Goal: Task Accomplishment & Management: Manage account settings

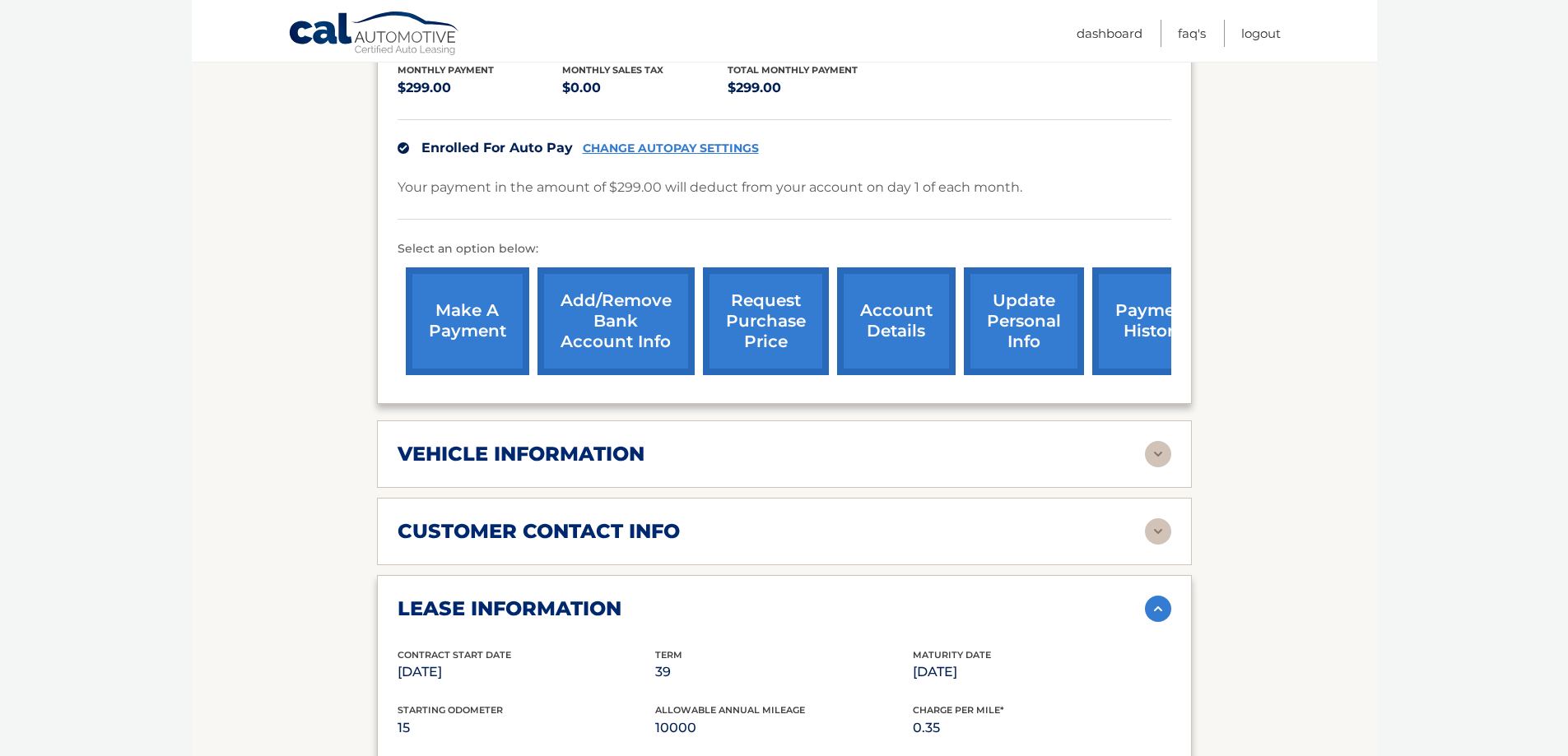
scroll to position [362, 0]
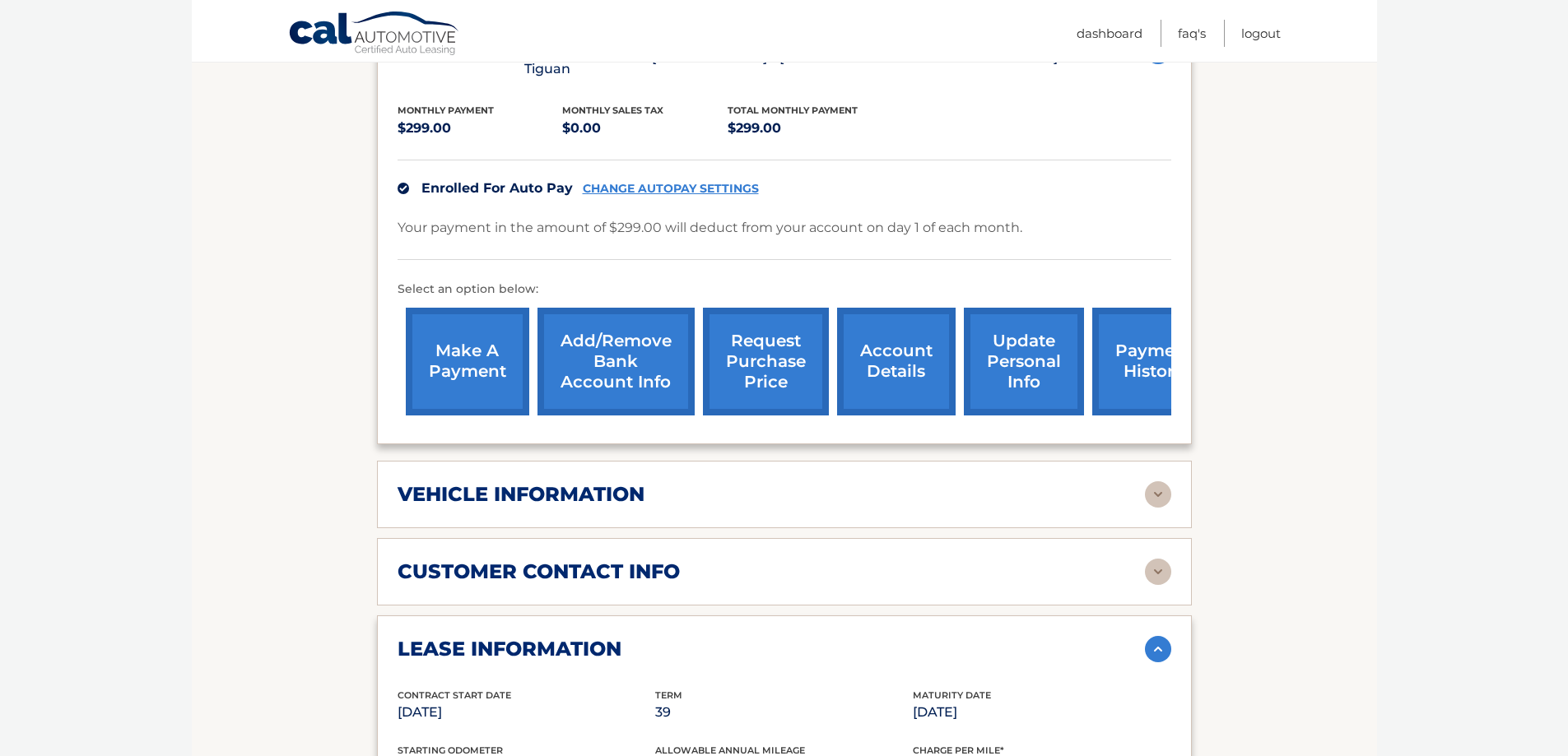
click at [764, 386] on link "request purchase price" at bounding box center [765, 362] width 126 height 107
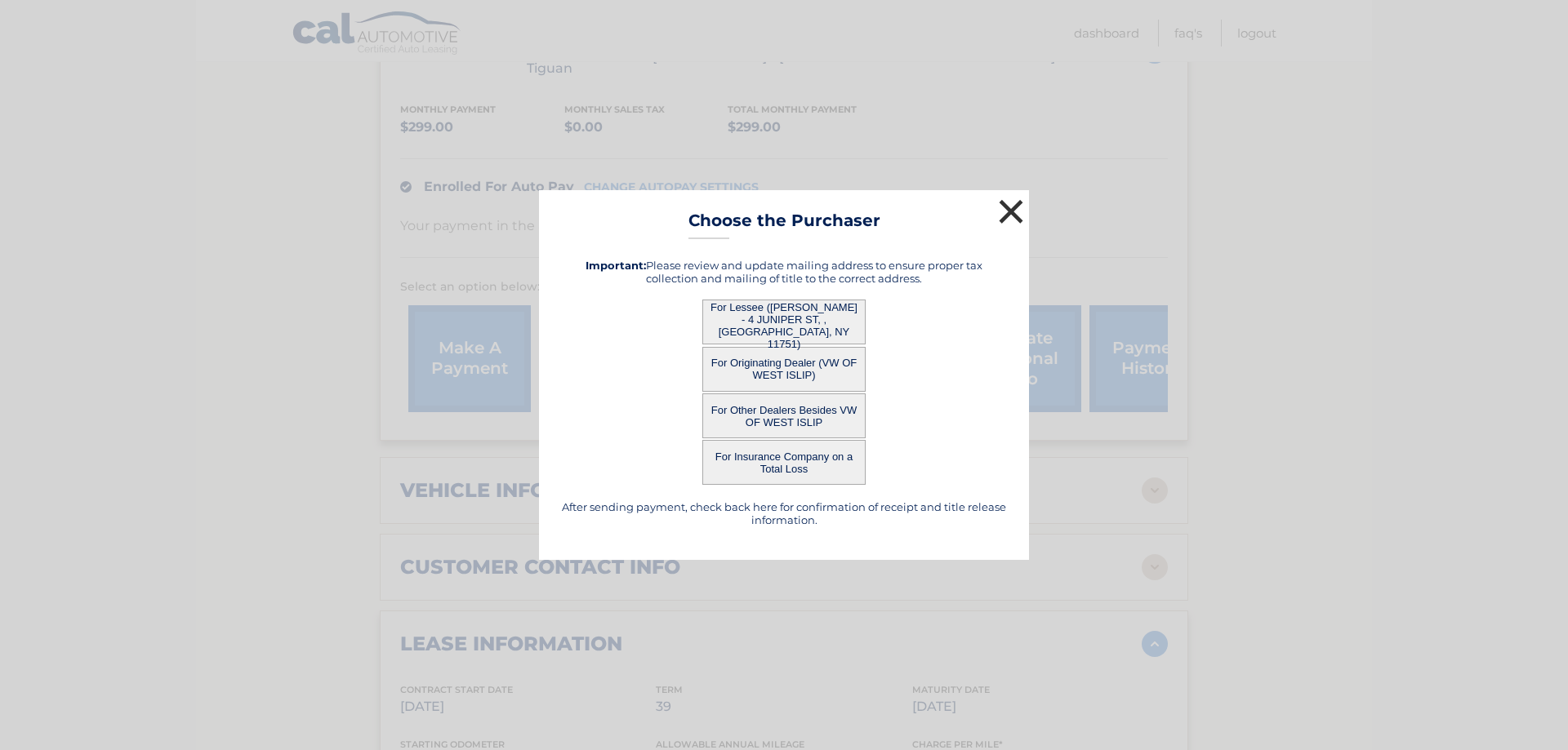
click at [1013, 204] on button "×" at bounding box center [1011, 211] width 32 height 32
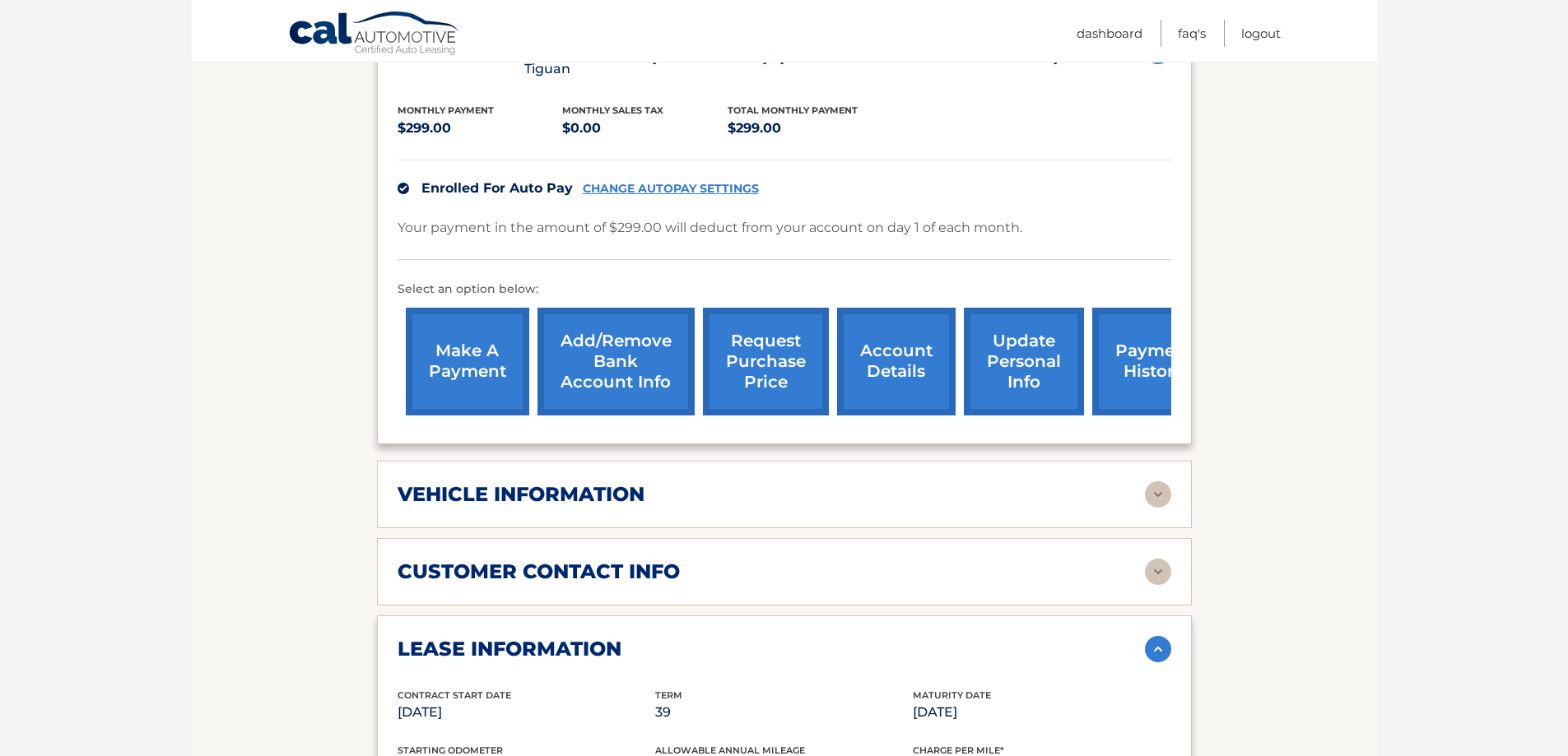
click at [1044, 366] on link "update personal info" at bounding box center [1023, 362] width 120 height 107
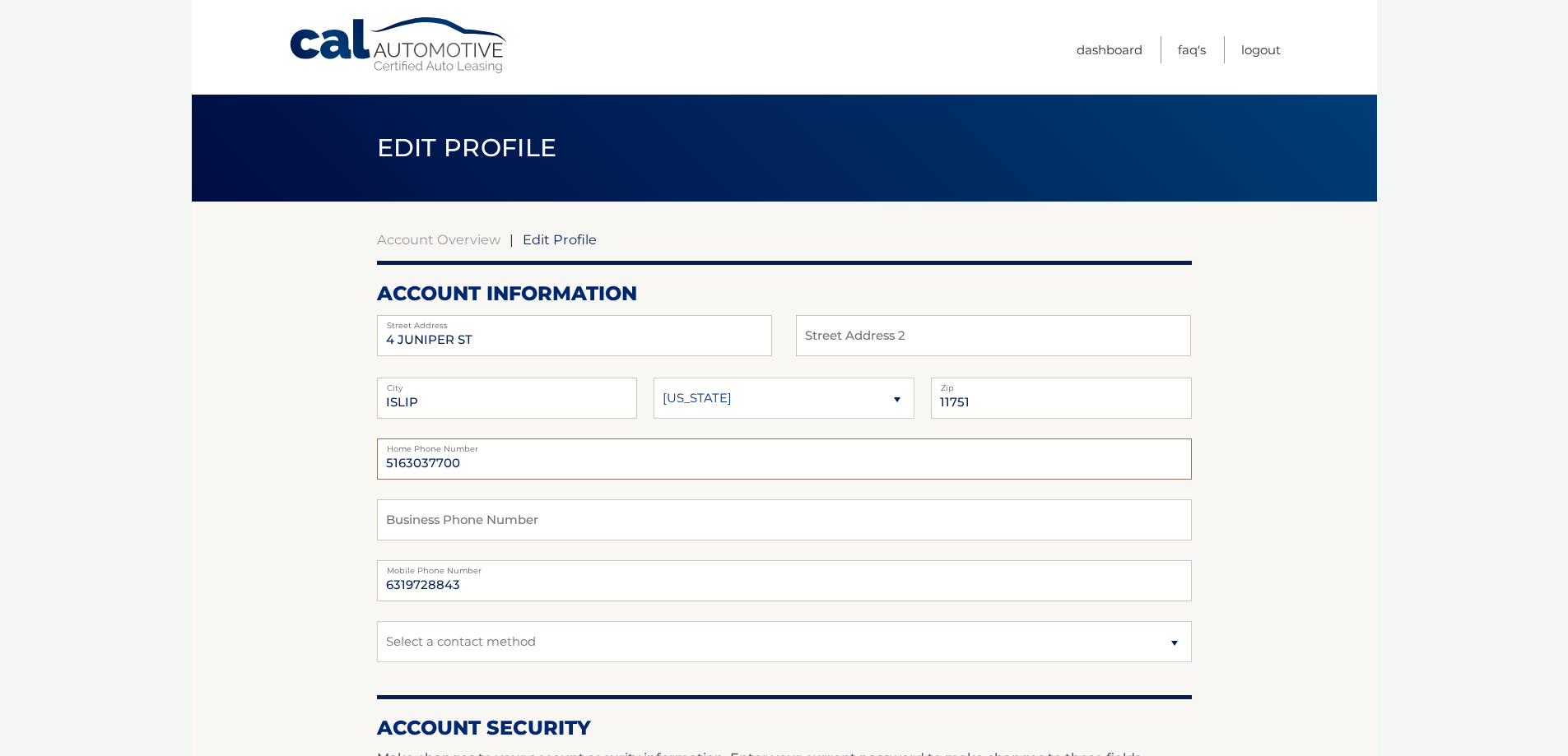
drag, startPoint x: 515, startPoint y: 461, endPoint x: 372, endPoint y: 452, distance: 143.3
type input "6318590952"
click at [505, 575] on input "6319728843" at bounding box center [784, 580] width 815 height 41
click at [519, 521] on input "text" at bounding box center [784, 520] width 815 height 41
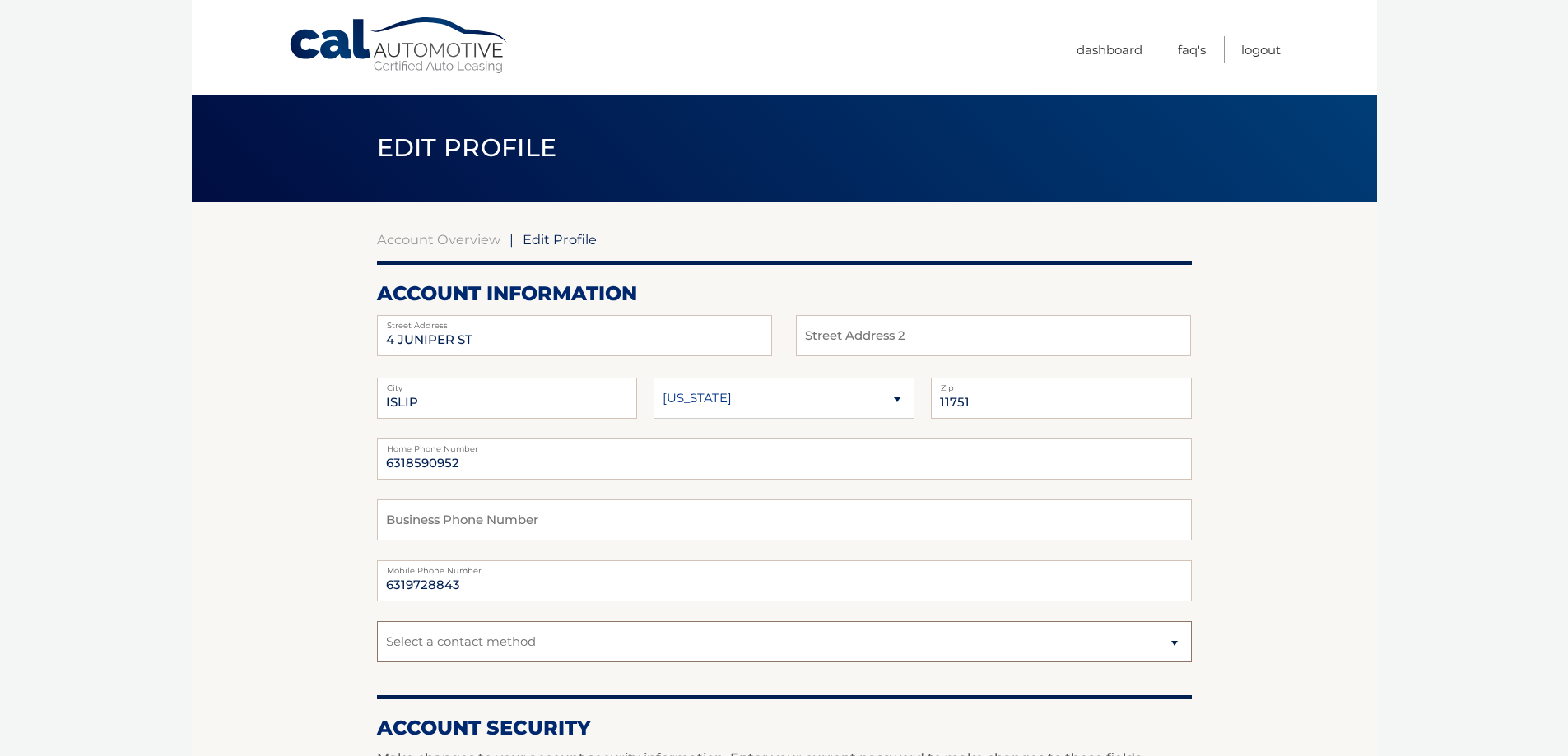
click at [395, 647] on select "Select a contact method Mobile Home" at bounding box center [784, 642] width 815 height 41
select select "1"
click at [377, 622] on select "Select a contact method Mobile Home" at bounding box center [784, 642] width 815 height 41
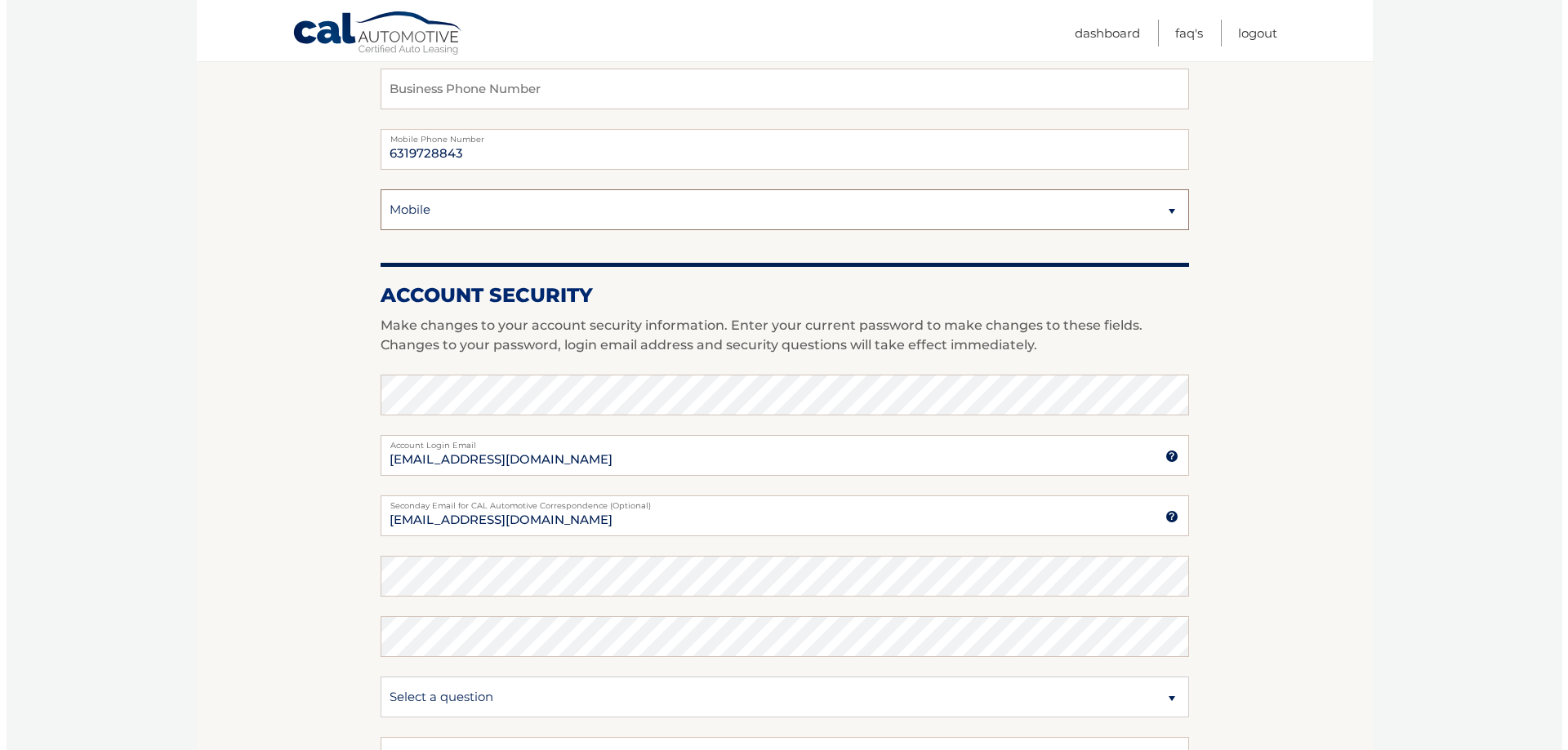
scroll to position [571, 0]
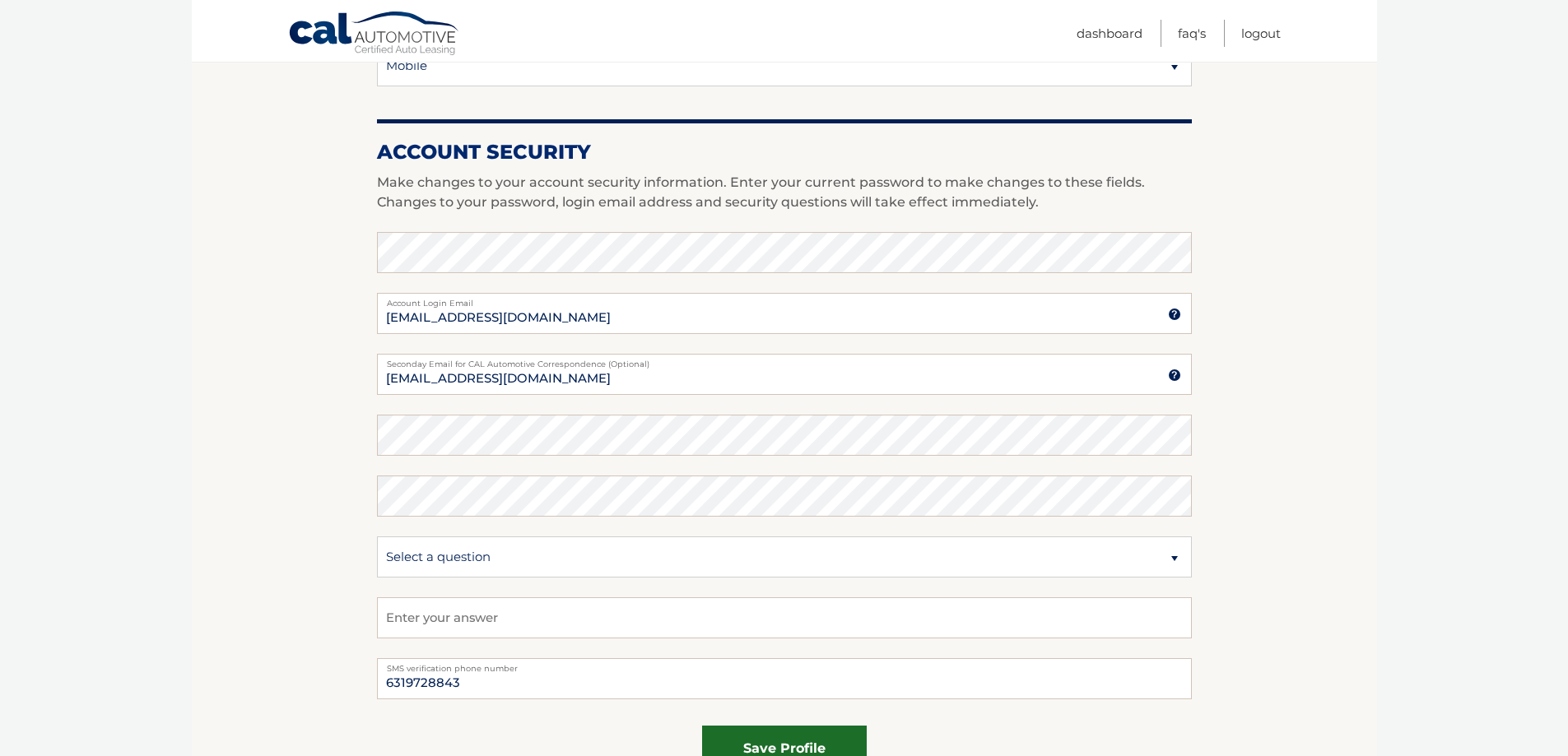
click at [783, 746] on button "save profile" at bounding box center [785, 747] width 165 height 45
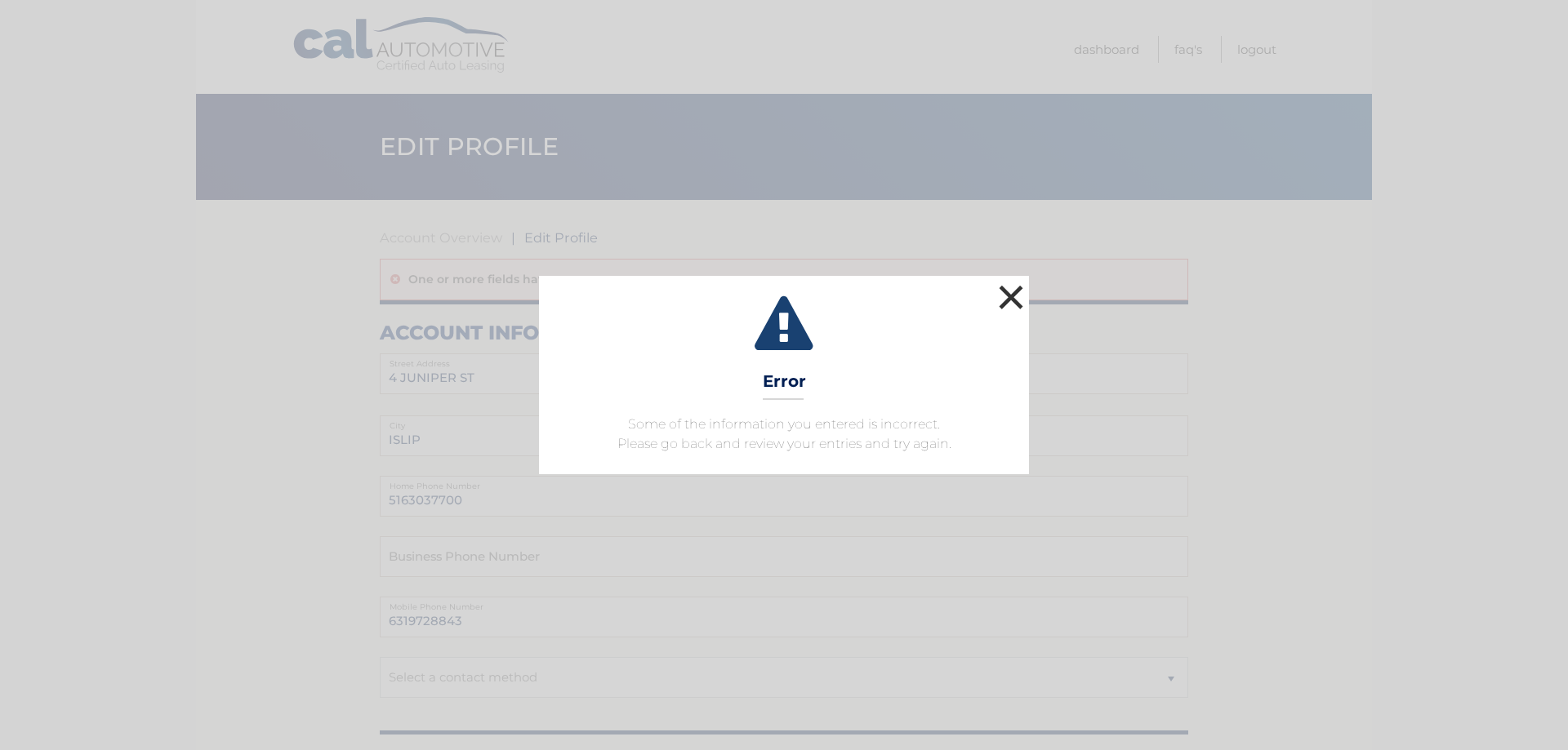
click at [1005, 301] on button "×" at bounding box center [1011, 297] width 32 height 32
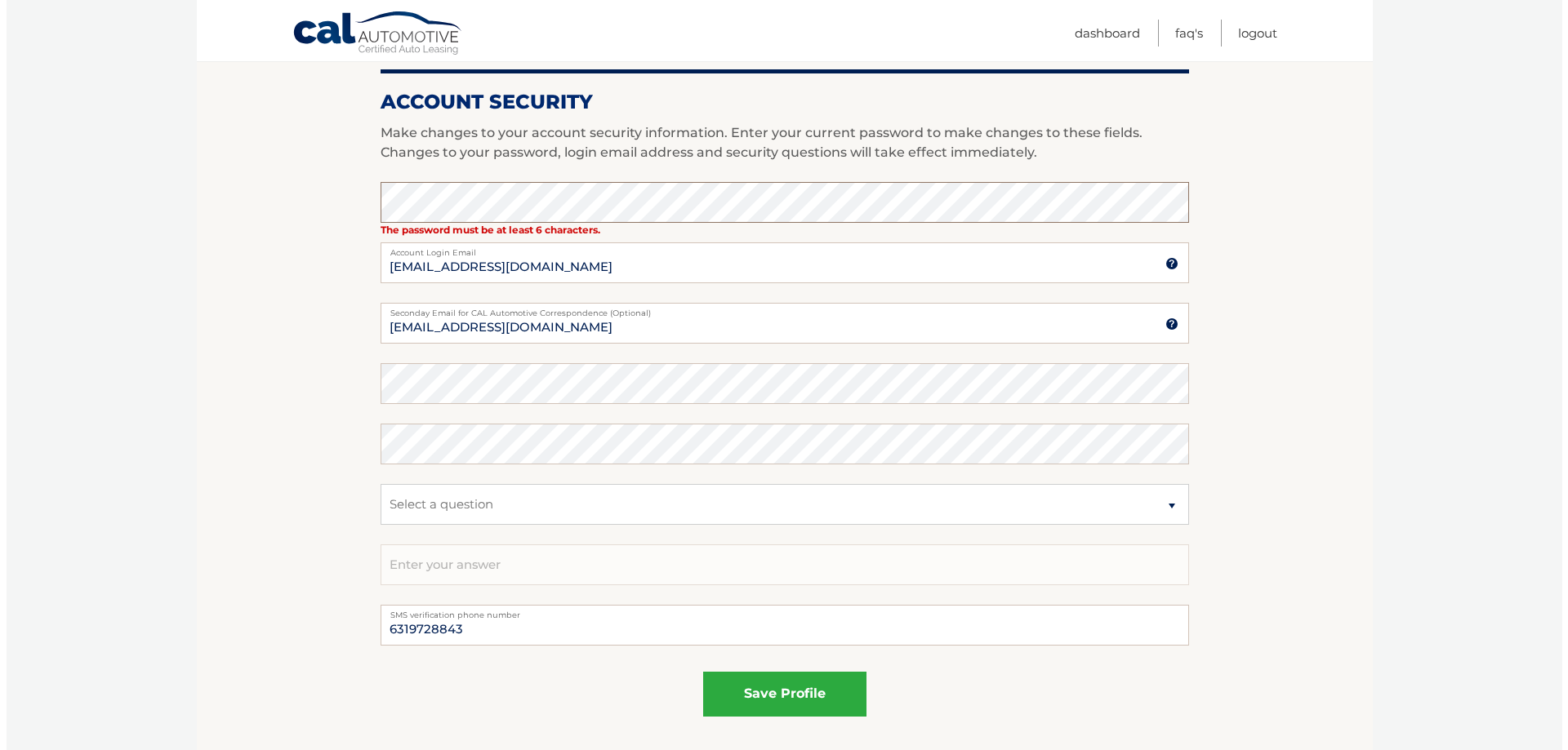
scroll to position [804, 0]
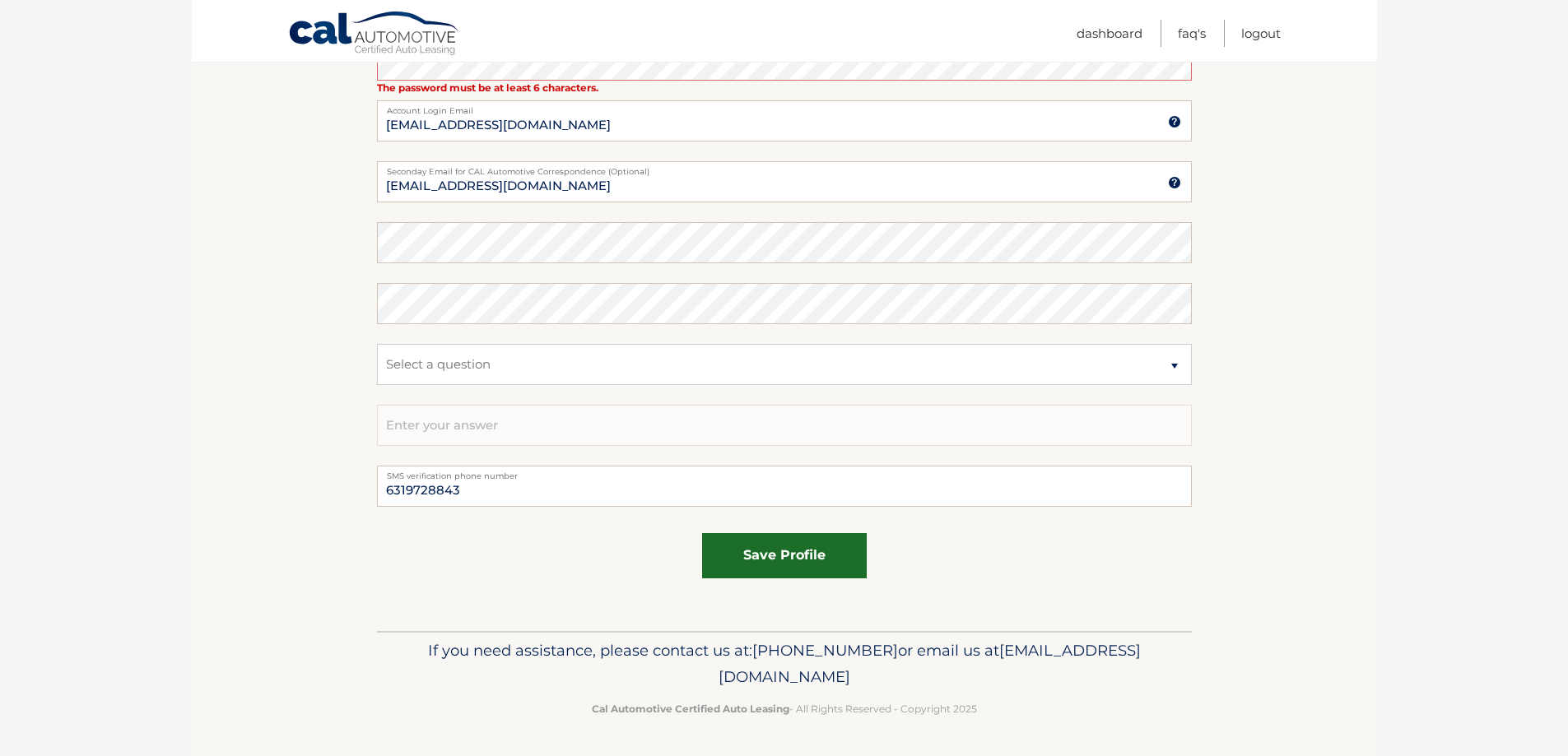
click at [727, 533] on button "save profile" at bounding box center [785, 555] width 165 height 45
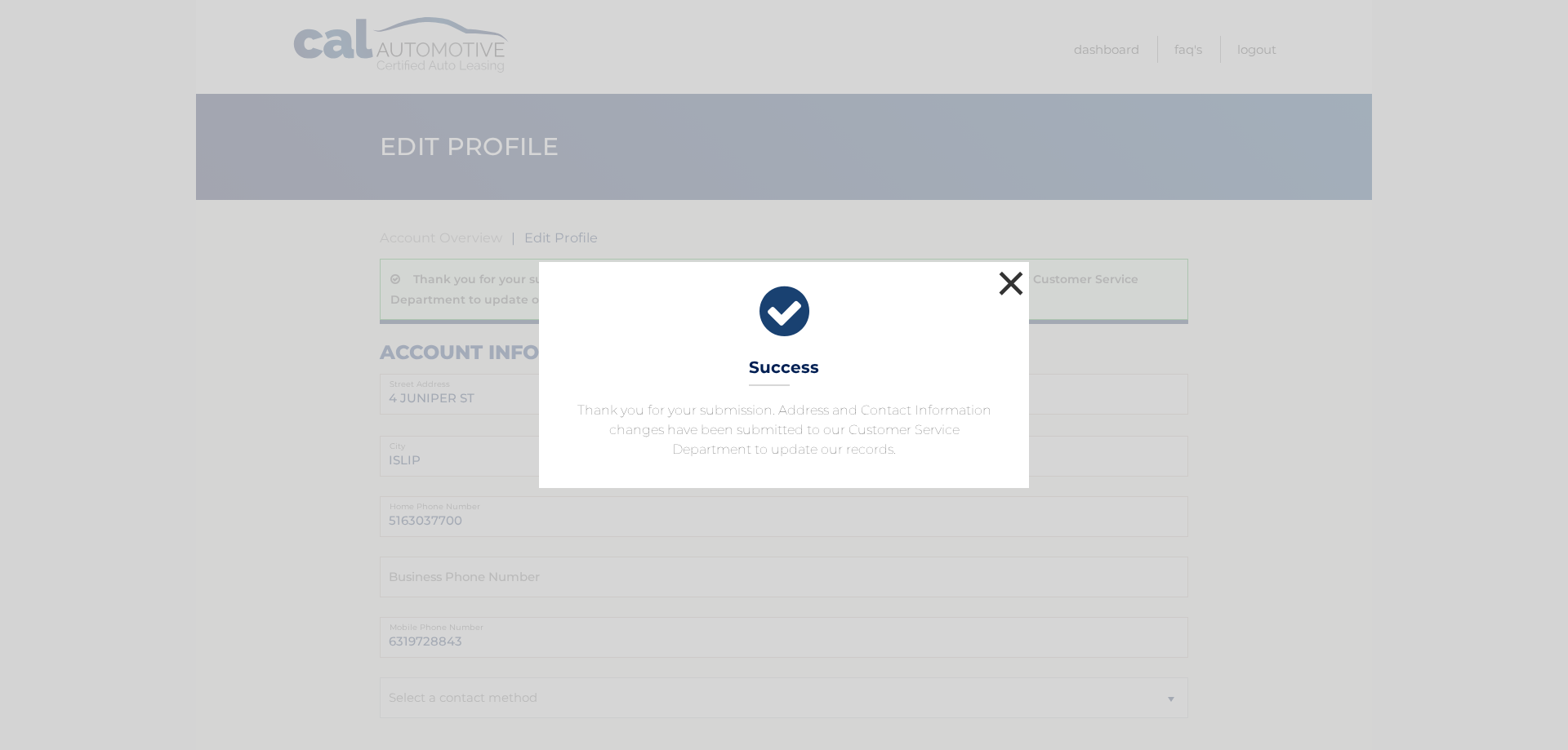
click at [1008, 286] on button "×" at bounding box center [1011, 283] width 32 height 32
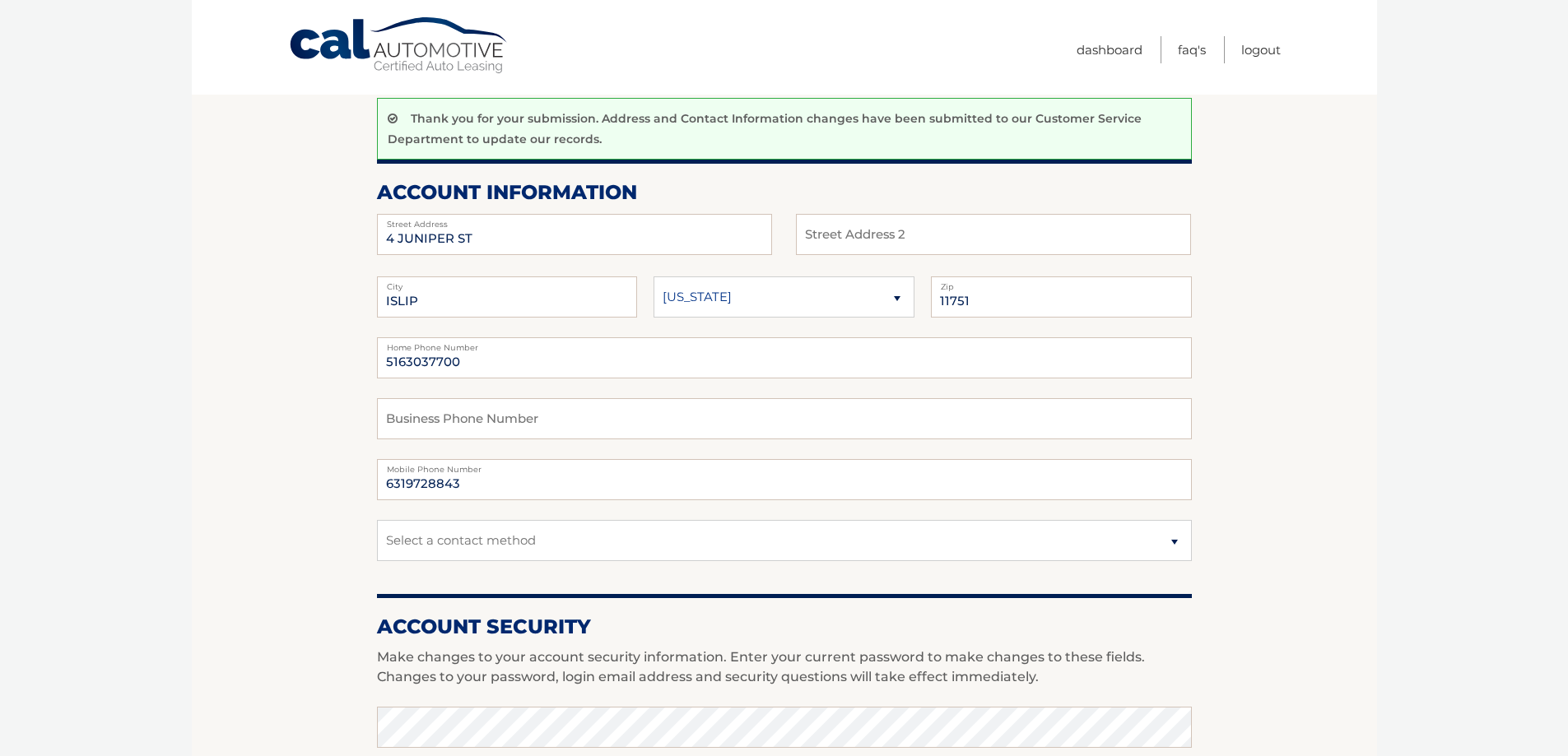
scroll to position [165, 0]
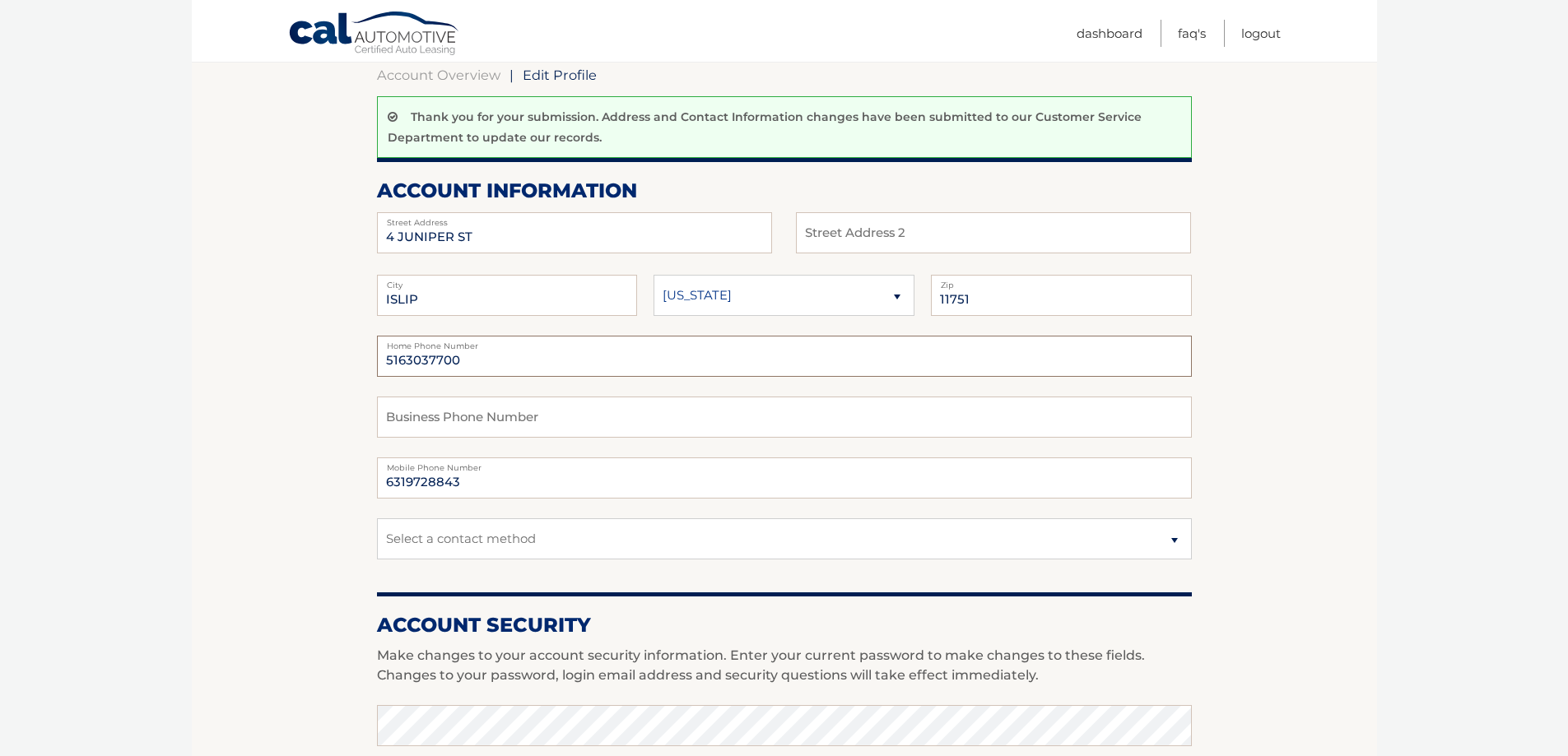
drag, startPoint x: 512, startPoint y: 366, endPoint x: 315, endPoint y: 366, distance: 197.0
click at [315, 366] on section "Account Overview | Edit Profile Thank you for your submission. Address and Cont…" at bounding box center [784, 667] width 1185 height 1260
click at [437, 535] on select "Select a contact method Mobile Home" at bounding box center [784, 538] width 815 height 41
select select "1"
click at [377, 518] on select "Select a contact method Mobile Home" at bounding box center [784, 538] width 815 height 41
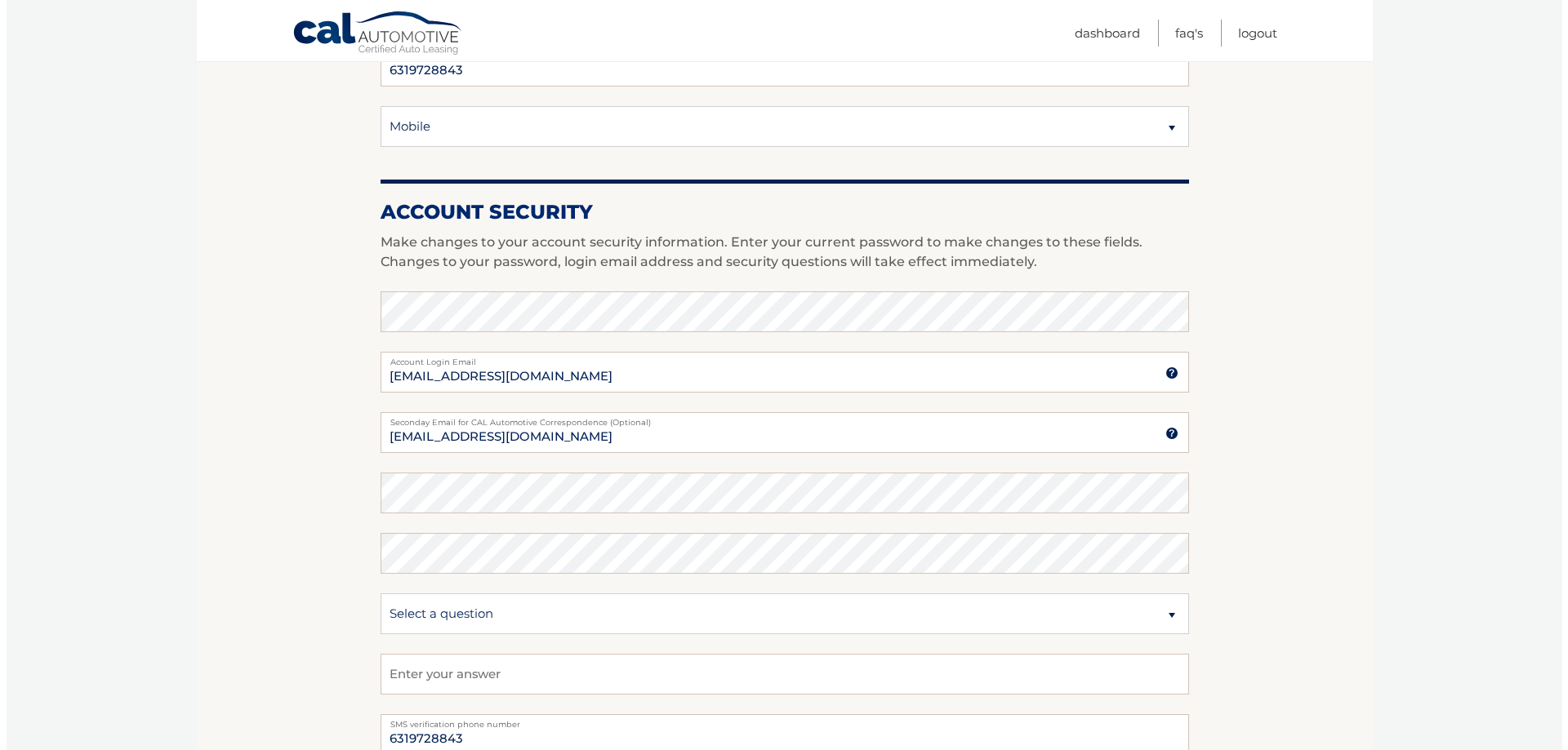
scroll to position [817, 0]
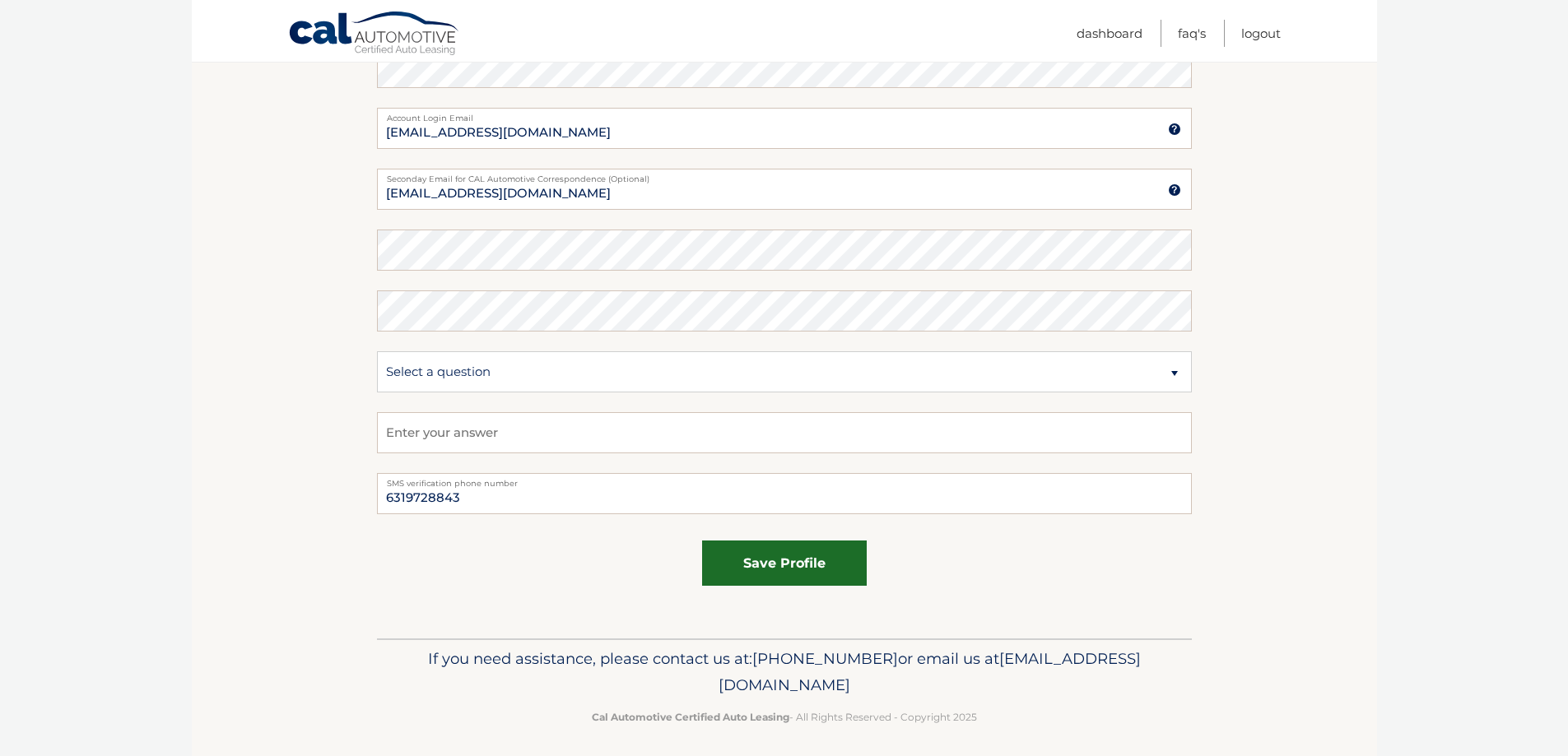
click at [748, 558] on button "save profile" at bounding box center [785, 563] width 165 height 45
